Goal: Check status: Check status

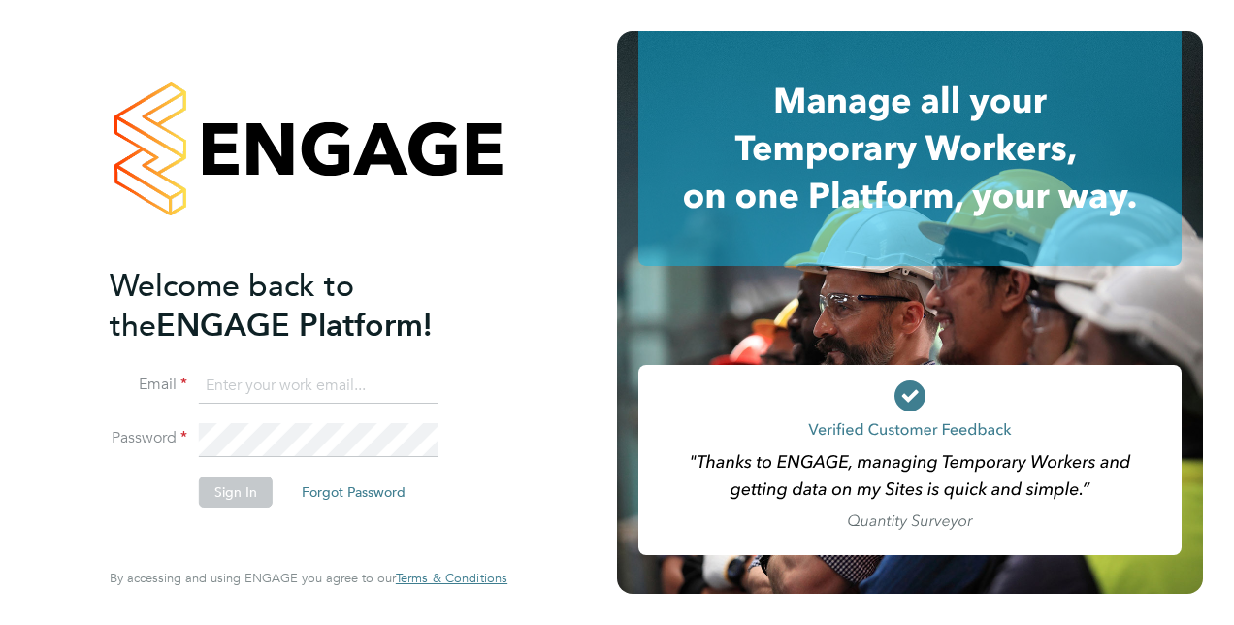
type input "[PERSON_NAME][EMAIL_ADDRESS][PERSON_NAME][DOMAIN_NAME]"
click at [244, 476] on button "Sign In" at bounding box center [236, 491] width 74 height 31
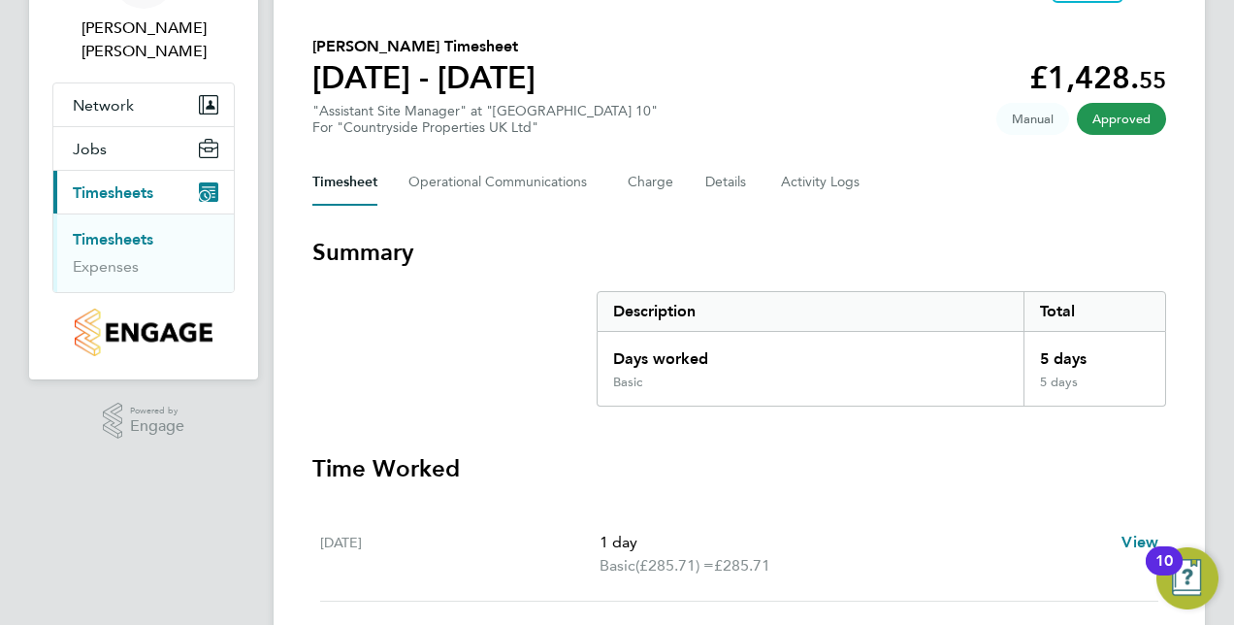
scroll to position [128, 0]
click at [1120, 113] on span "Approved" at bounding box center [1121, 118] width 89 height 32
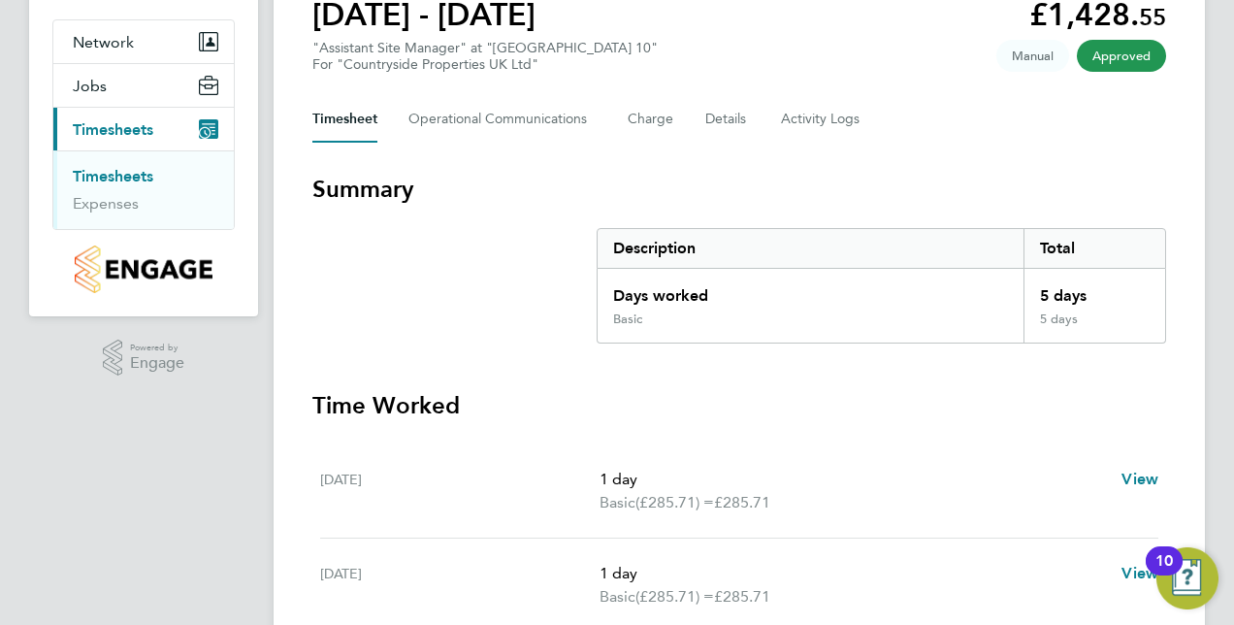
scroll to position [50, 0]
